Goal: Task Accomplishment & Management: Manage account settings

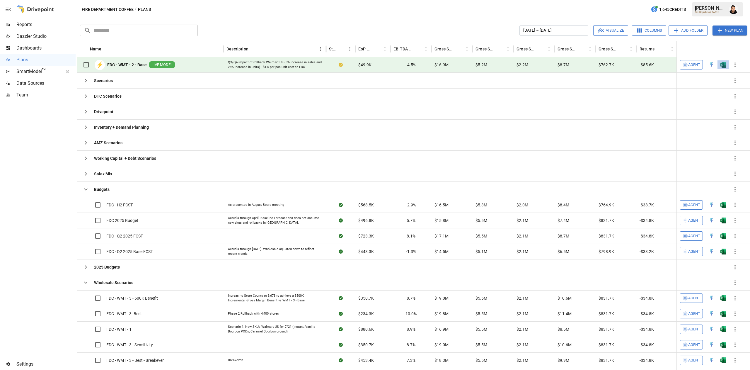
click at [727, 67] on button "button" at bounding box center [723, 64] width 19 height 9
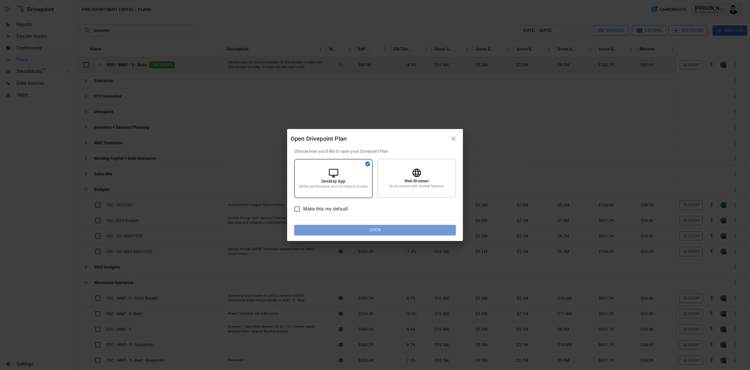
click at [332, 230] on button "Open" at bounding box center [375, 230] width 162 height 11
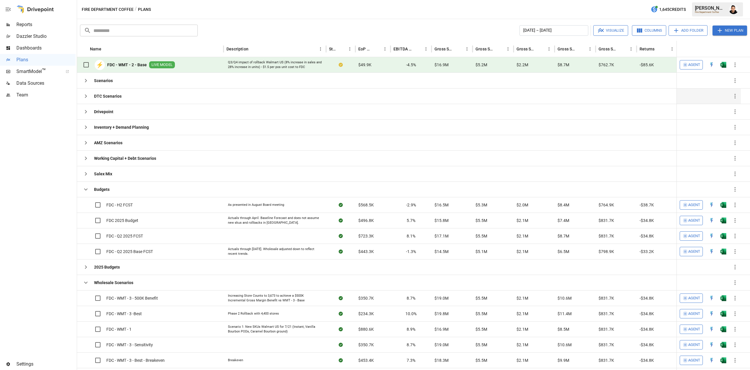
click at [85, 89] on div "DTC Scenarios" at bounding box center [101, 96] width 42 height 15
click at [87, 110] on icon "button" at bounding box center [85, 111] width 7 height 7
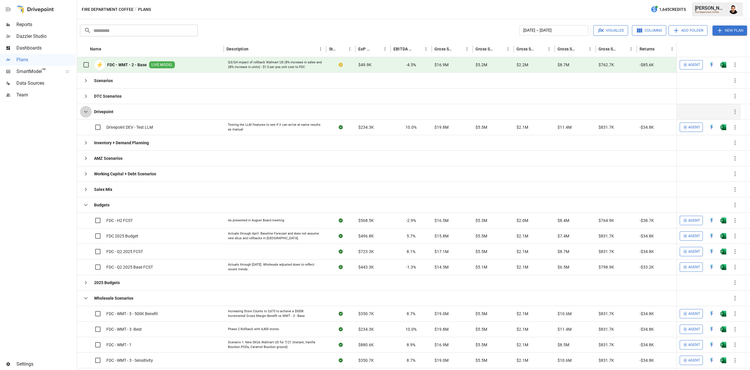
click at [87, 110] on icon "button" at bounding box center [85, 111] width 7 height 7
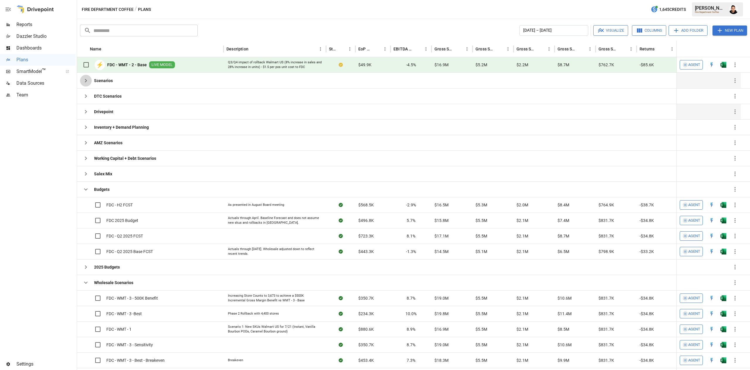
click at [89, 83] on button "button" at bounding box center [86, 81] width 12 height 12
click at [87, 100] on icon "button" at bounding box center [85, 96] width 7 height 7
click at [735, 96] on icon "button" at bounding box center [735, 96] width 7 height 7
click at [723, 120] on div "Archive" at bounding box center [727, 122] width 13 height 7
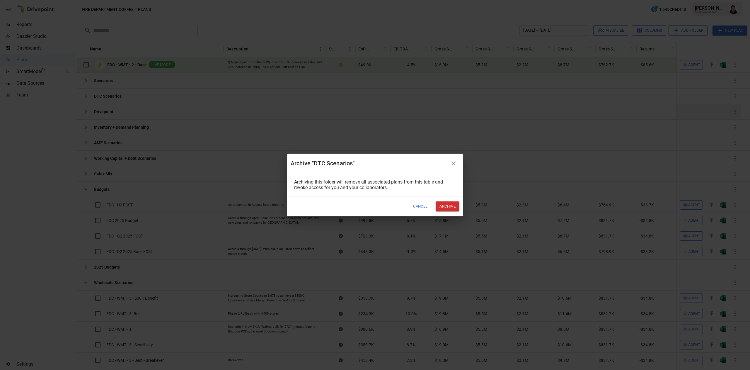
click at [457, 205] on button "Archive" at bounding box center [448, 206] width 24 height 10
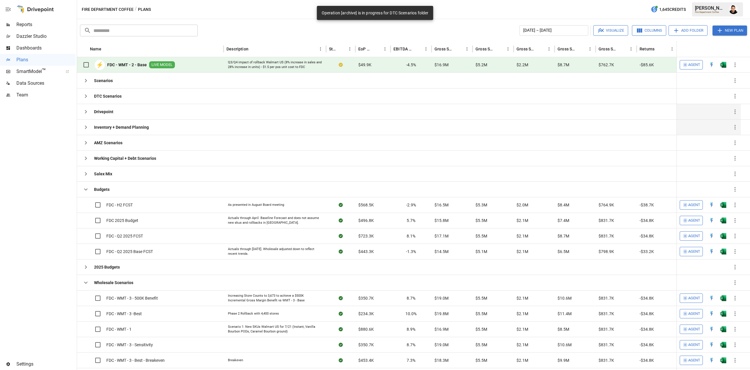
click at [86, 125] on icon "button" at bounding box center [85, 127] width 7 height 7
click at [737, 125] on icon "button" at bounding box center [735, 127] width 7 height 7
click at [728, 152] on div "Archive" at bounding box center [727, 153] width 13 height 7
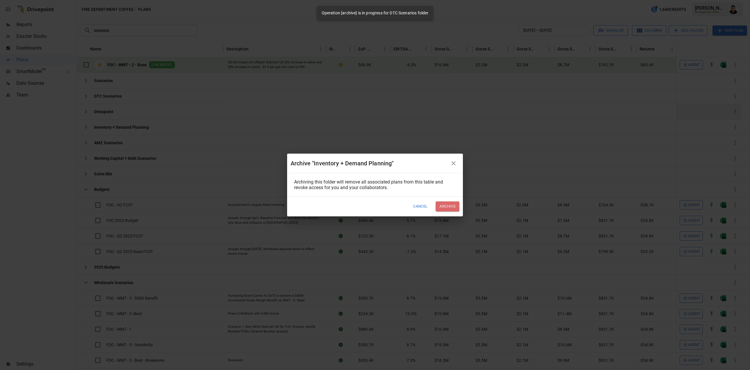
click at [457, 206] on button "Archive" at bounding box center [448, 206] width 24 height 10
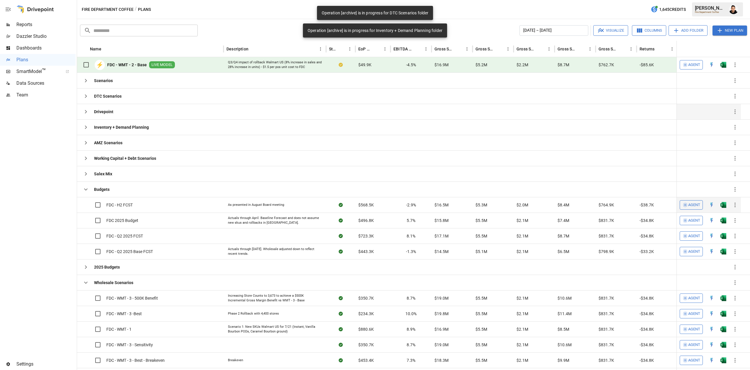
click at [456, 206] on div "$16.5M" at bounding box center [452, 205] width 41 height 16
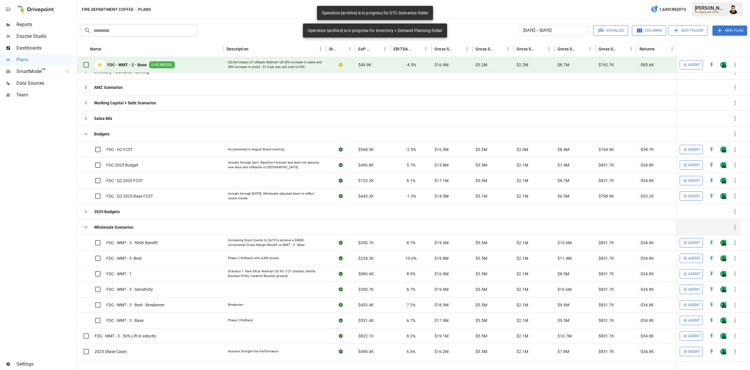
click at [83, 228] on icon "button" at bounding box center [85, 227] width 7 height 7
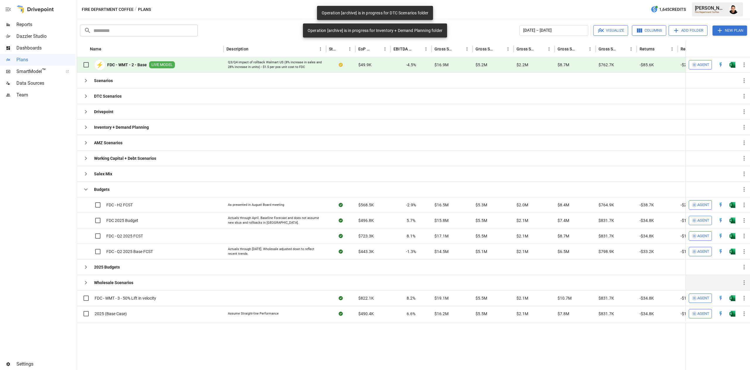
scroll to position [0, 0]
click at [40, 22] on span "Reports" at bounding box center [45, 24] width 59 height 7
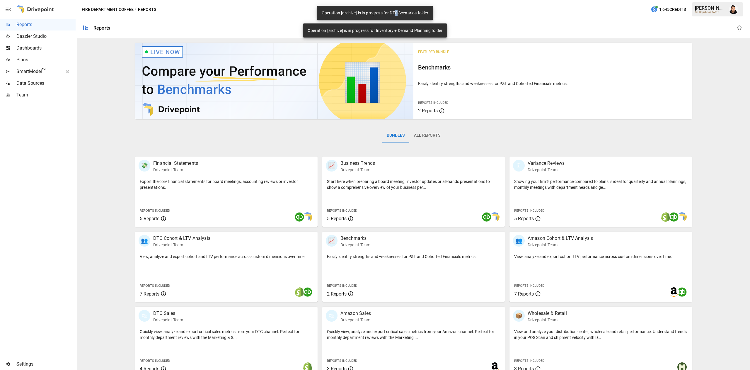
click at [396, 12] on div "Operation [archive] is in progress for DTC Scenarios folder" at bounding box center [375, 13] width 107 height 11
click at [349, 28] on div "Operation [archive] is in progress for Inventory + Demand Planning folder" at bounding box center [375, 30] width 135 height 11
